Goal: Navigation & Orientation: Find specific page/section

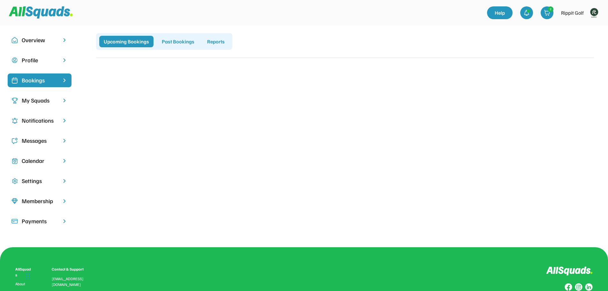
click at [38, 98] on div "My Squads" at bounding box center [40, 100] width 36 height 9
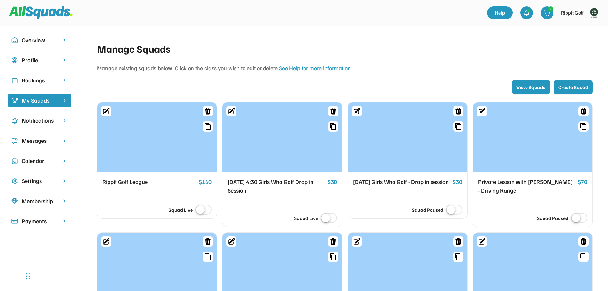
click at [37, 80] on div "Bookings" at bounding box center [40, 80] width 36 height 9
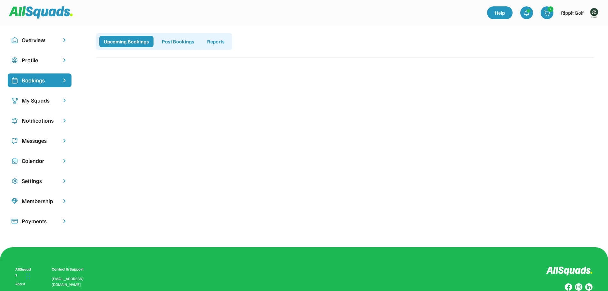
click at [39, 78] on div "Bookings" at bounding box center [40, 80] width 36 height 9
click at [34, 99] on div "My Squads" at bounding box center [40, 100] width 36 height 9
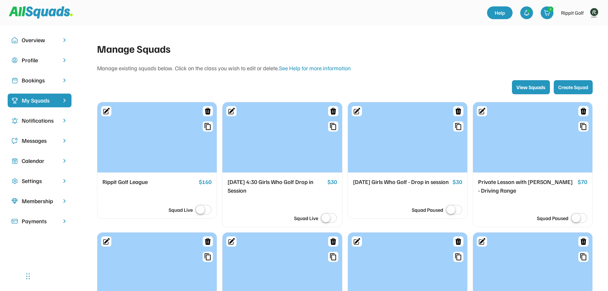
click at [35, 80] on div "Bookings" at bounding box center [40, 80] width 36 height 9
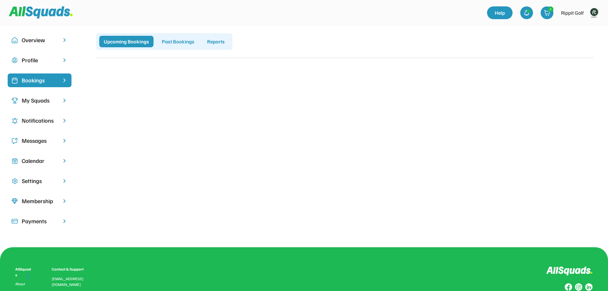
click at [594, 14] on img at bounding box center [594, 12] width 13 height 13
click at [581, 27] on link "Profile" at bounding box center [586, 28] width 38 height 13
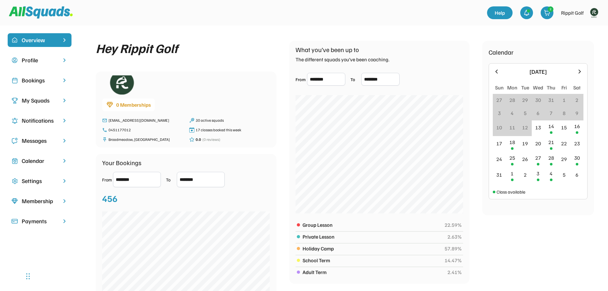
click at [35, 75] on div "Bookings" at bounding box center [40, 80] width 64 height 14
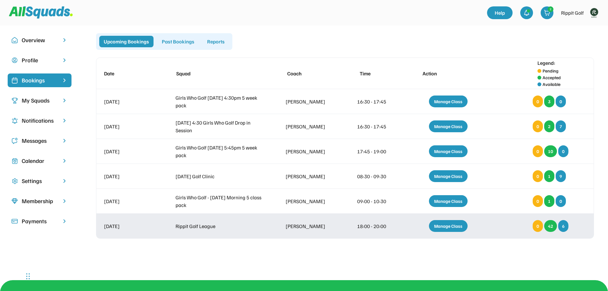
click at [195, 224] on div "Rippit Golf League" at bounding box center [219, 226] width 87 height 8
click at [213, 227] on div "Rippit Golf League" at bounding box center [219, 226] width 87 height 8
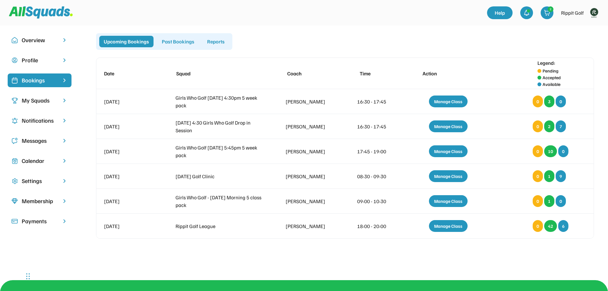
click at [37, 100] on div "My Squads" at bounding box center [40, 100] width 36 height 9
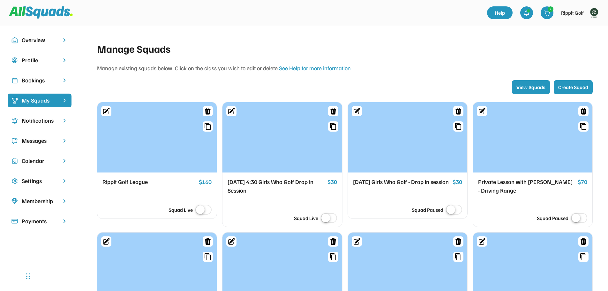
click at [133, 182] on div "Rippit Golf League" at bounding box center [149, 182] width 94 height 9
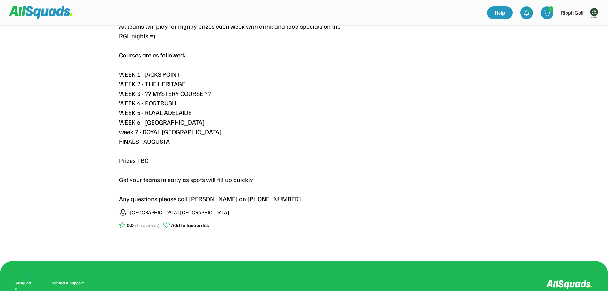
scroll to position [544, 0]
